Goal: Task Accomplishment & Management: Manage account settings

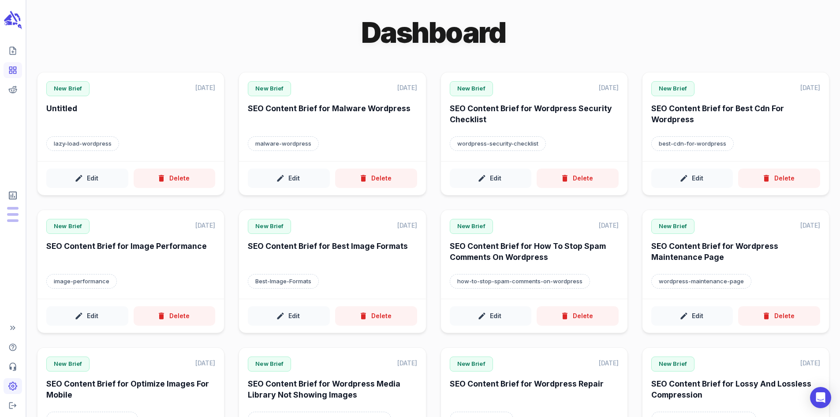
click at [10, 383] on icon "Adjust your account settings" at bounding box center [13, 386] width 8 height 8
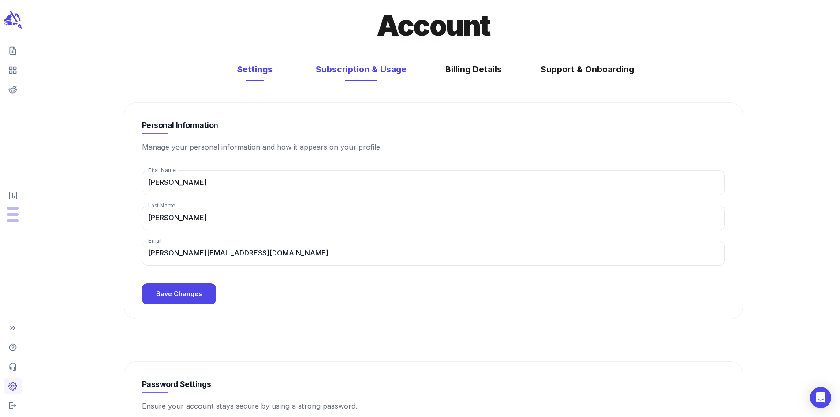
click at [355, 79] on button "Subscription & Usage" at bounding box center [361, 69] width 109 height 23
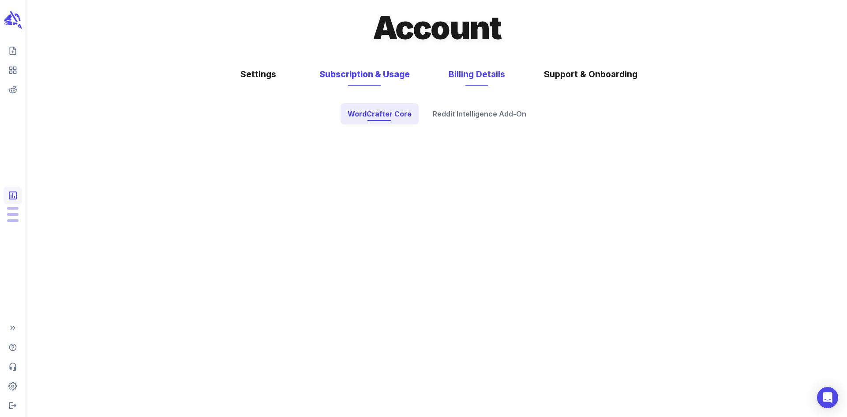
click at [491, 75] on button "Billing Details" at bounding box center [477, 74] width 74 height 23
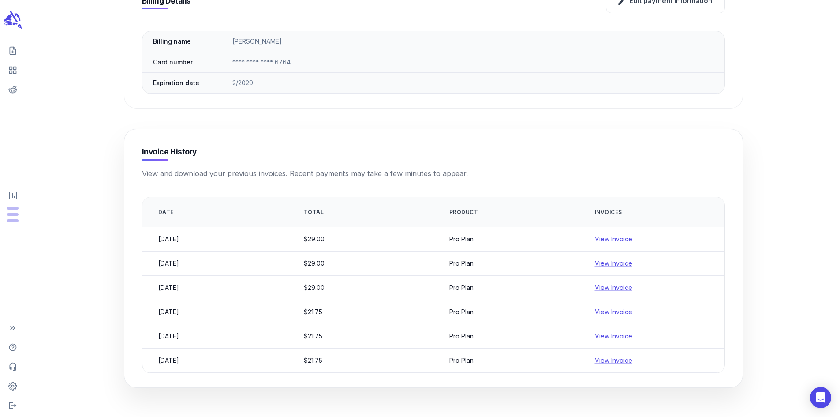
scroll to position [158, 0]
click at [623, 237] on link "View Invoice" at bounding box center [614, 239] width 38 height 8
